Goal: Task Accomplishment & Management: Complete application form

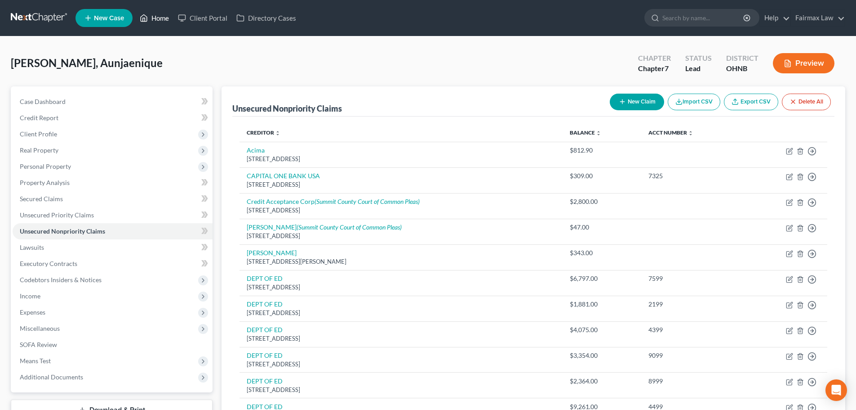
drag, startPoint x: 0, startPoint y: 0, endPoint x: 158, endPoint y: 20, distance: 159.5
click at [158, 20] on link "Home" at bounding box center [154, 18] width 38 height 16
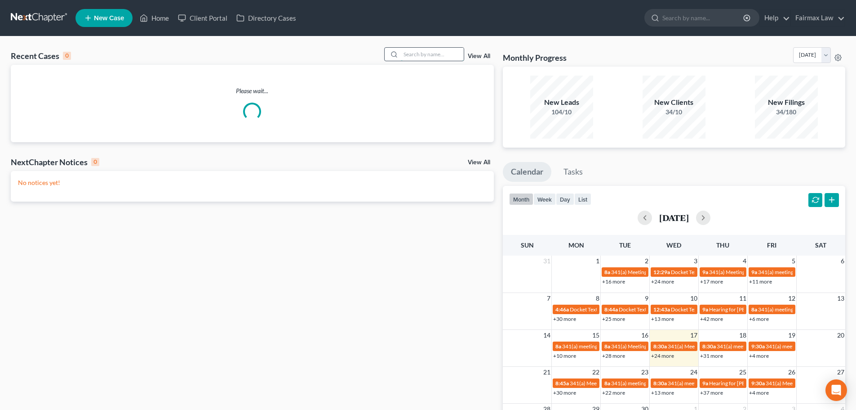
click at [421, 55] on input "search" at bounding box center [432, 54] width 63 height 13
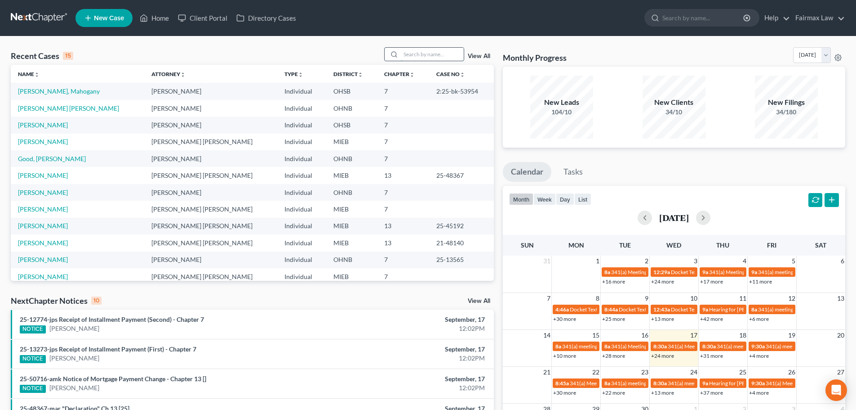
paste input "Price"
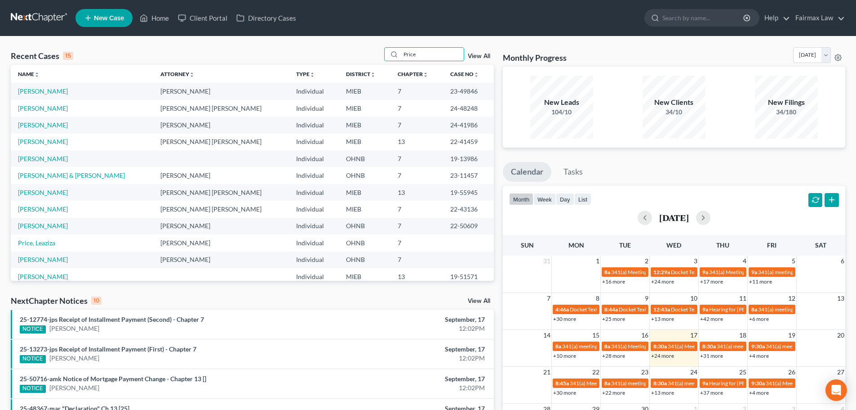
type input "Price"
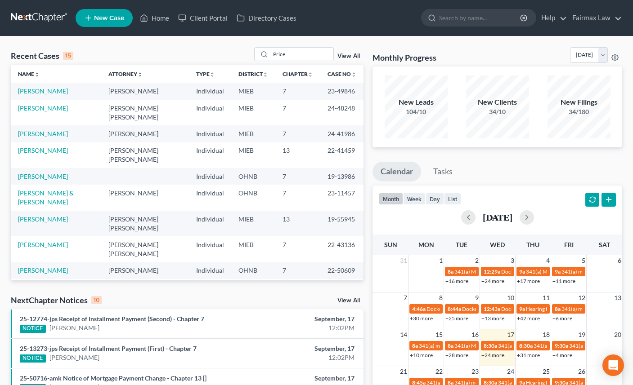
click at [110, 18] on span "New Case" at bounding box center [109, 18] width 30 height 7
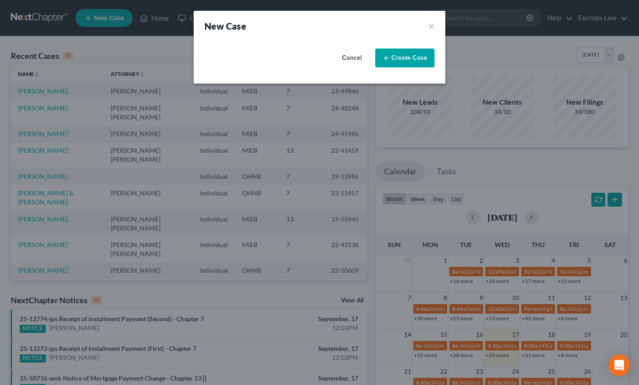
select select "40"
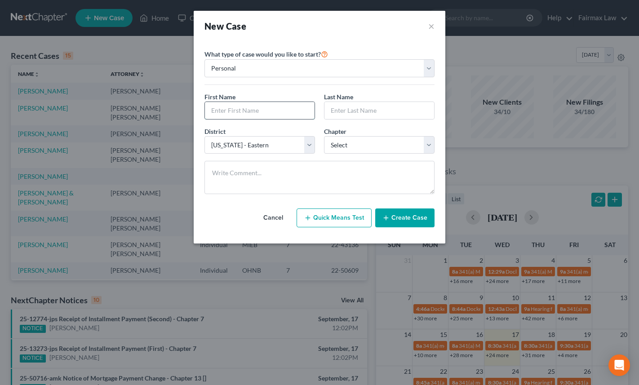
click at [234, 110] on input "text" at bounding box center [260, 110] width 110 height 17
type input "[PERSON_NAME]"
type input "Price"
click at [358, 144] on select "Select 7 11 12 13" at bounding box center [379, 145] width 111 height 18
select select "3"
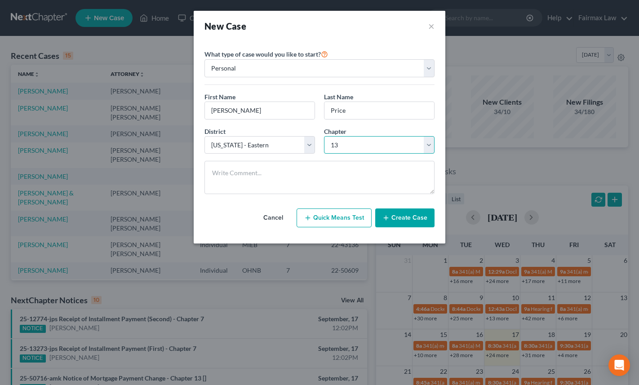
click at [324, 136] on select "Select 7 11 12 13" at bounding box center [379, 145] width 111 height 18
click at [408, 218] on button "Create Case" at bounding box center [404, 218] width 59 height 19
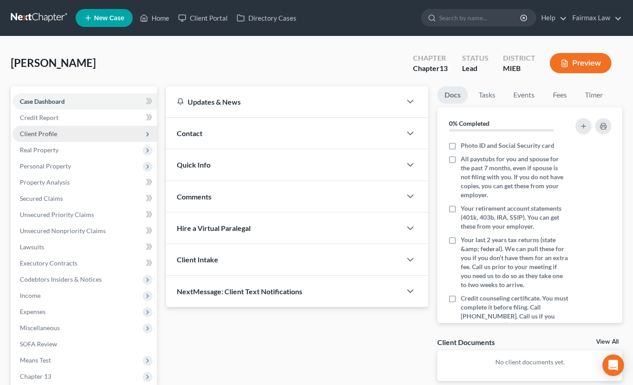
click at [53, 130] on span "Client Profile" at bounding box center [38, 134] width 37 height 8
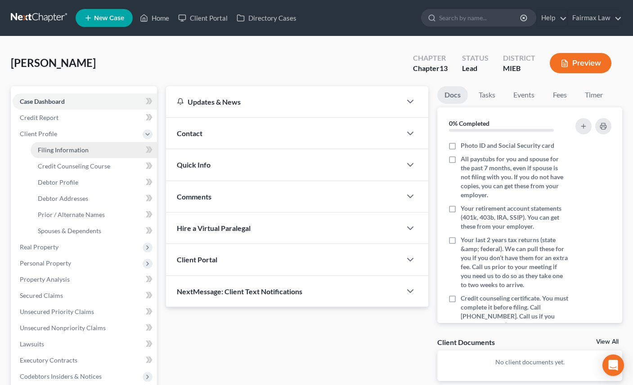
click at [76, 151] on span "Filing Information" at bounding box center [63, 150] width 51 height 8
select select "1"
select select "0"
select select "3"
select select "40"
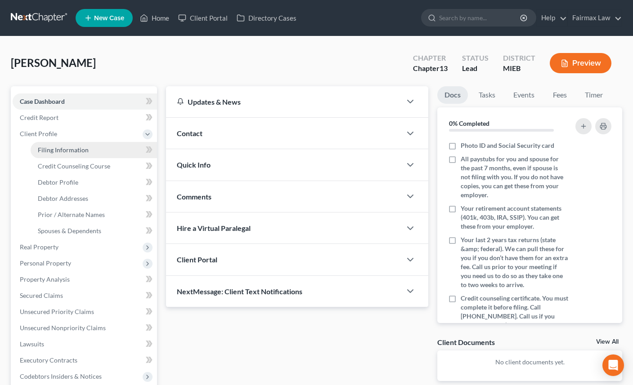
select select "23"
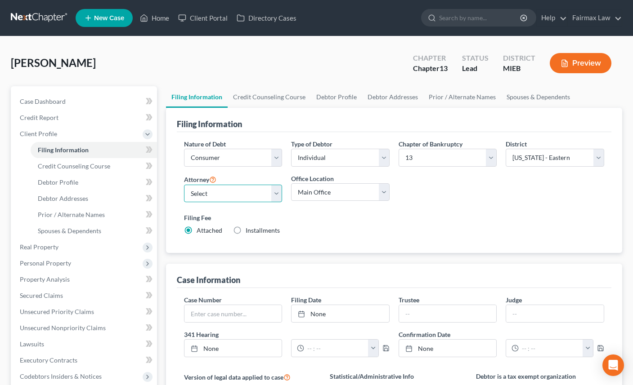
click at [261, 193] on select "Select [PERSON_NAME] [PERSON_NAME] [PERSON_NAME] [PERSON_NAME] [PERSON_NAME] [P…" at bounding box center [233, 194] width 98 height 18
select select "0"
click at [184, 185] on select "Select [PERSON_NAME] [PERSON_NAME] [PERSON_NAME] [PERSON_NAME] [PERSON_NAME] [P…" at bounding box center [233, 194] width 98 height 18
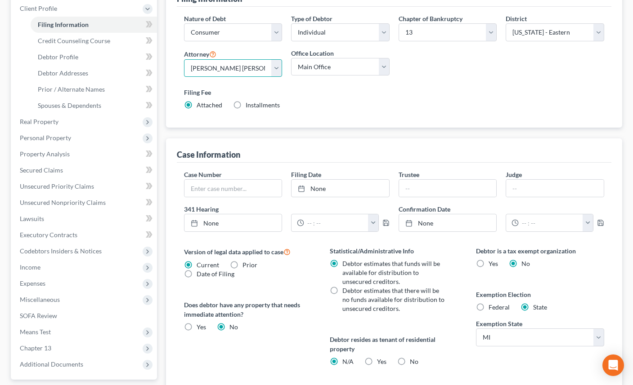
scroll to position [180, 0]
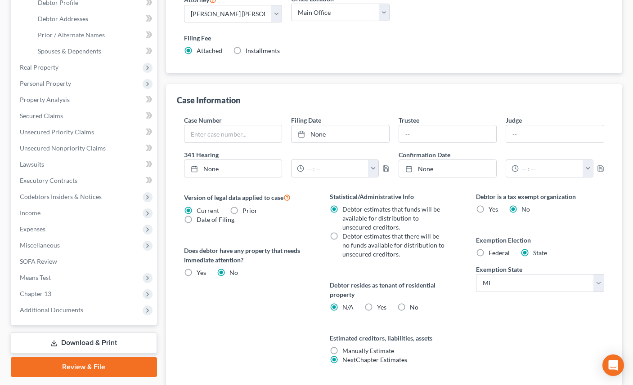
click at [488, 249] on label "Federal" at bounding box center [498, 253] width 21 height 9
click at [492, 249] on input "Federal" at bounding box center [495, 252] width 6 height 6
radio input "true"
radio input "false"
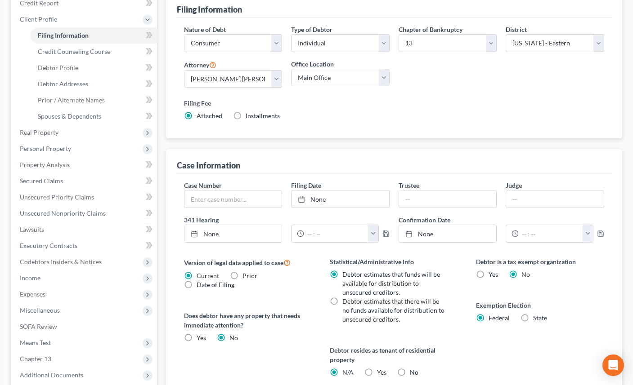
scroll to position [0, 0]
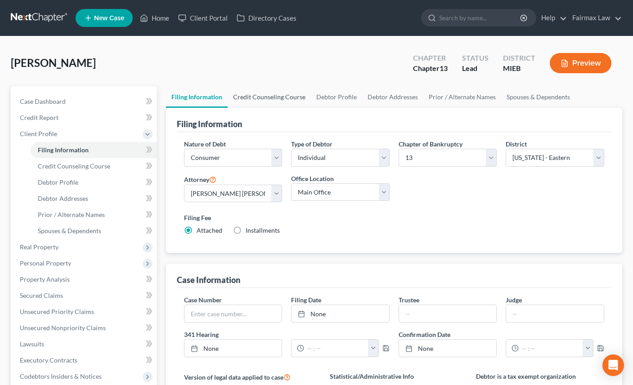
click at [272, 99] on link "Credit Counseling Course" at bounding box center [268, 97] width 83 height 22
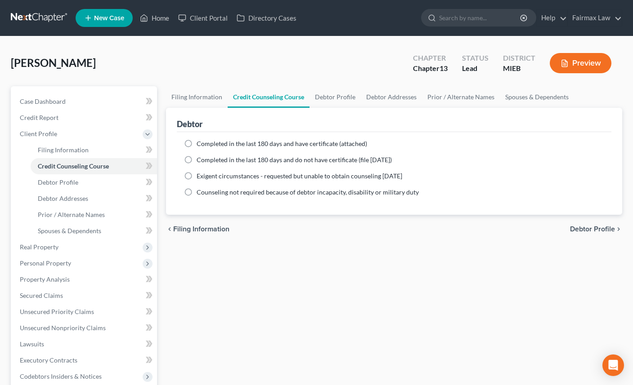
click at [221, 158] on span "Completed in the last 180 days and do not have certificate (file [DATE])" at bounding box center [293, 160] width 195 height 8
click at [206, 158] on input "Completed in the last 180 days and do not have certificate (file [DATE])" at bounding box center [203, 159] width 6 height 6
radio input "true"
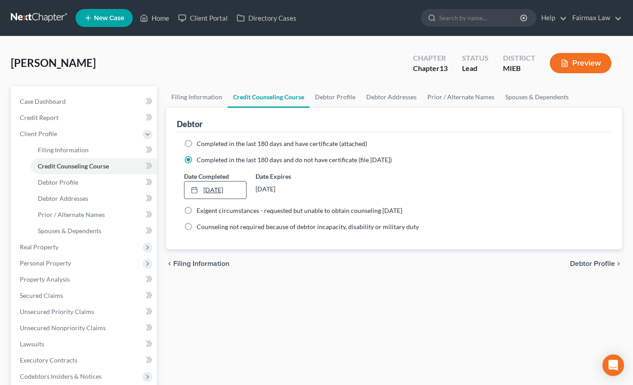
type input "[DATE]"
click at [214, 189] on link "[DATE]" at bounding box center [215, 190] width 62 height 17
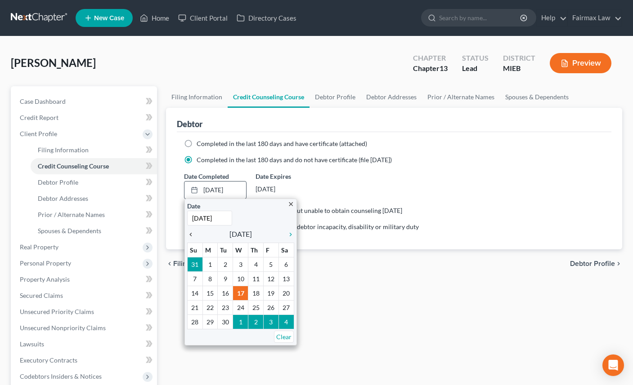
click at [192, 234] on icon "chevron_left" at bounding box center [193, 234] width 12 height 7
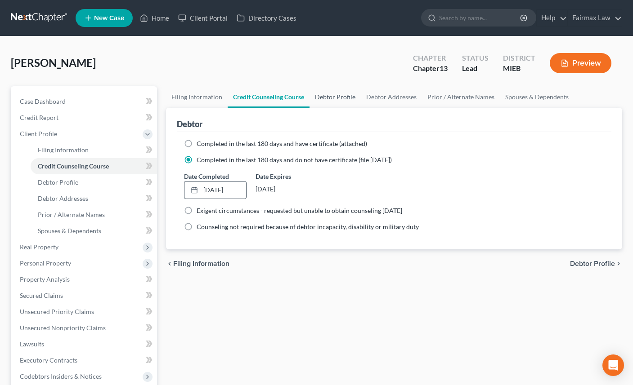
click at [331, 97] on link "Debtor Profile" at bounding box center [334, 97] width 51 height 22
select select "0"
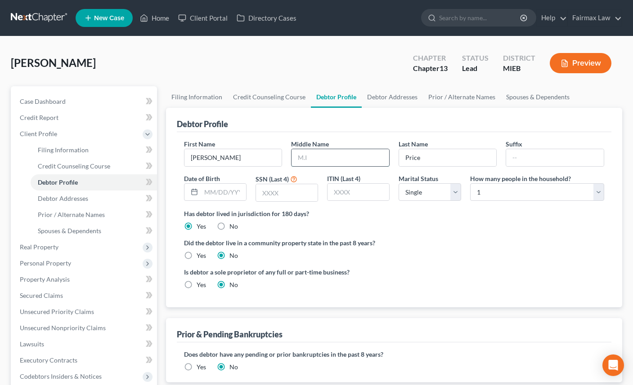
click at [320, 160] on input "text" at bounding box center [340, 157] width 98 height 17
click at [216, 187] on input "text" at bounding box center [223, 192] width 45 height 17
type input "[DATE]"
click at [276, 195] on input "text" at bounding box center [287, 192] width 62 height 17
type input "1040"
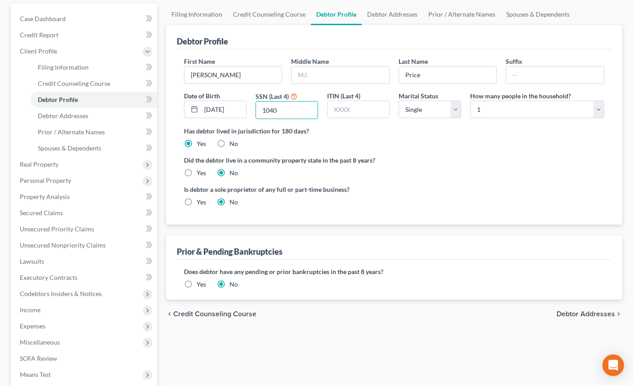
scroll to position [135, 0]
